Goal: Task Accomplishment & Management: Manage account settings

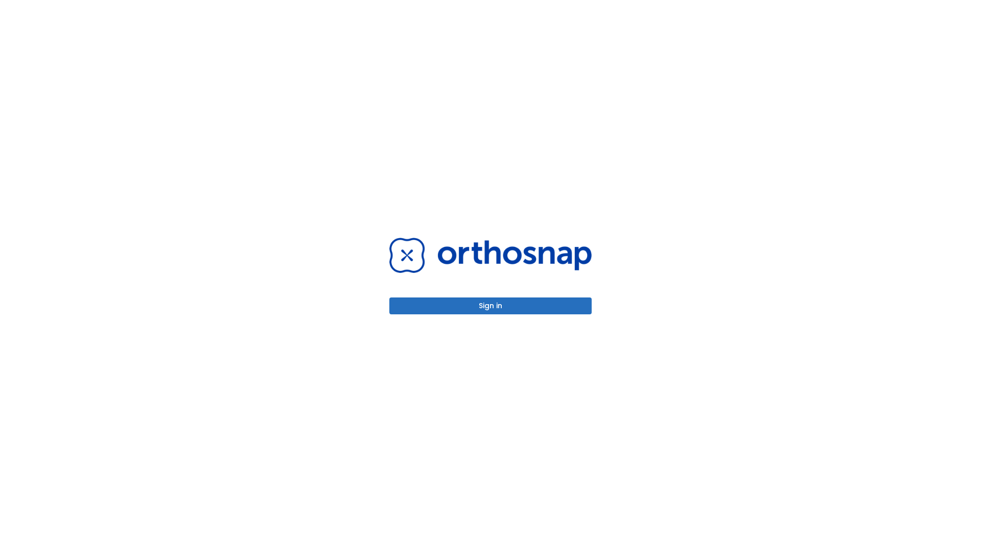
click at [491, 306] on button "Sign in" at bounding box center [490, 305] width 202 height 17
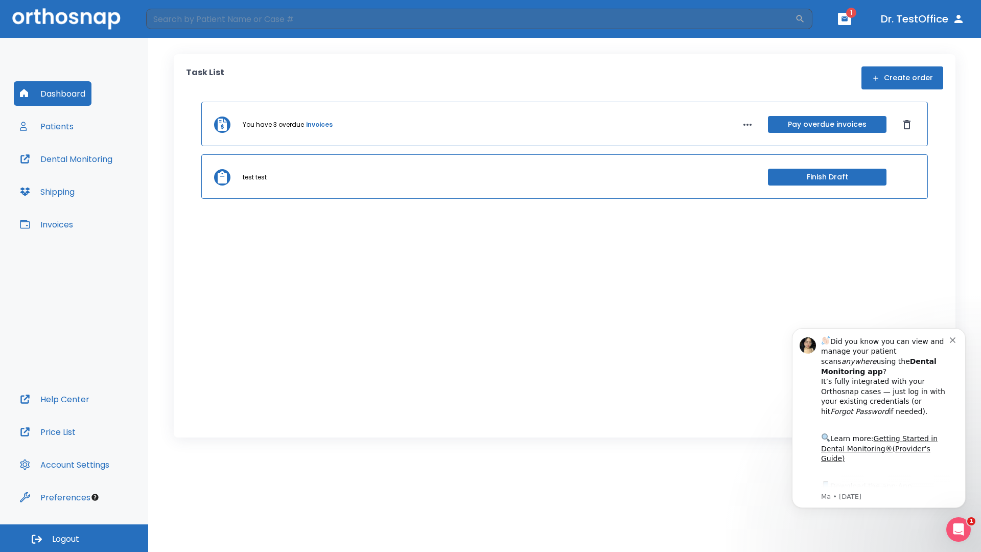
click at [74, 538] on span "Logout" at bounding box center [65, 538] width 27 height 11
